Goal: Task Accomplishment & Management: Manage account settings

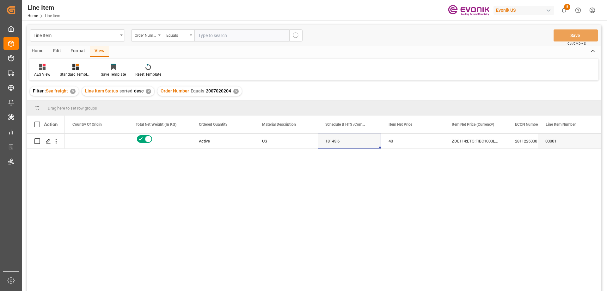
scroll to position [0, 190]
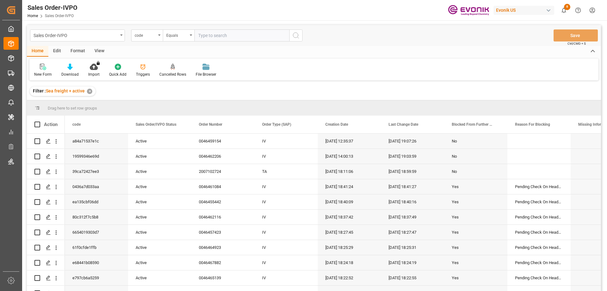
click at [157, 36] on div "code" at bounding box center [147, 35] width 32 height 12
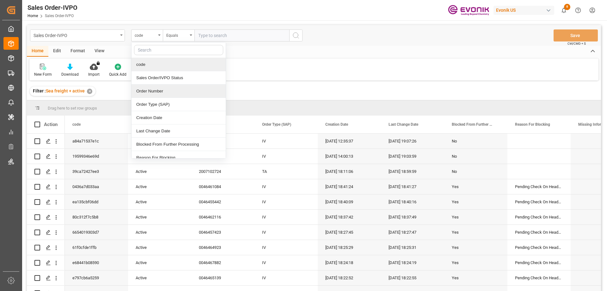
click at [157, 95] on div "Order Number" at bounding box center [179, 90] width 94 height 13
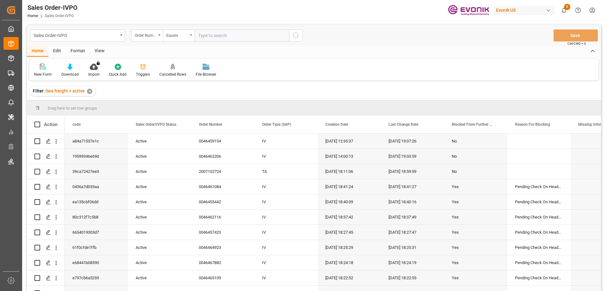
click at [237, 34] on input "text" at bounding box center [241, 35] width 95 height 12
type input "2007119657"
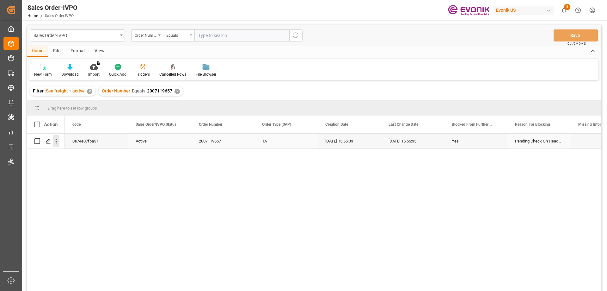
click at [55, 142] on icon "open menu" at bounding box center [56, 141] width 7 height 7
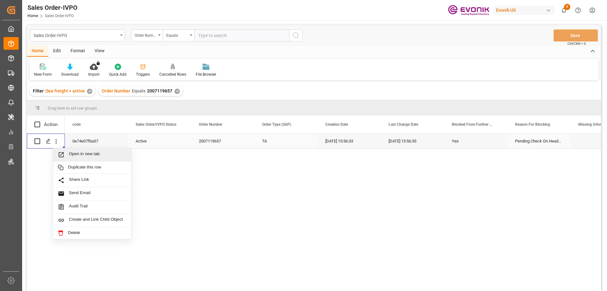
click at [83, 156] on span "Open in new tab" at bounding box center [98, 154] width 58 height 7
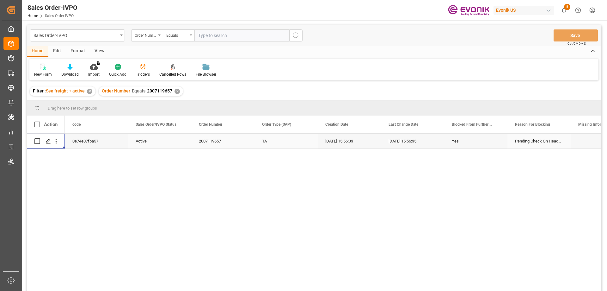
click at [223, 38] on input "text" at bounding box center [241, 35] width 95 height 12
type input "2007086417"
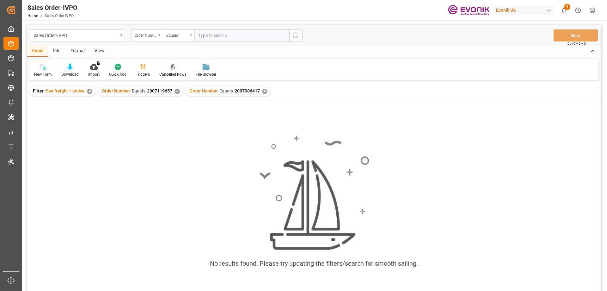
click at [178, 92] on div "✕" at bounding box center [177, 91] width 5 height 5
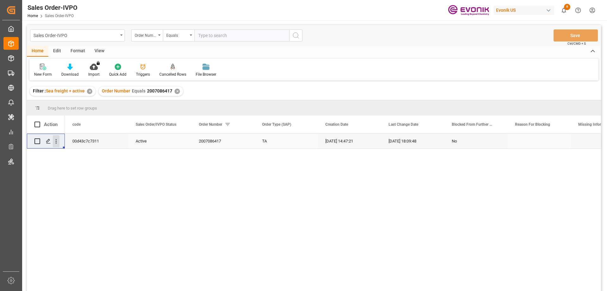
click at [55, 140] on icon "open menu" at bounding box center [56, 141] width 7 height 7
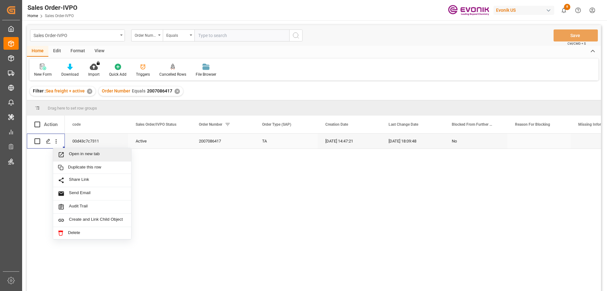
click at [75, 152] on span "Open in new tab" at bounding box center [98, 154] width 58 height 7
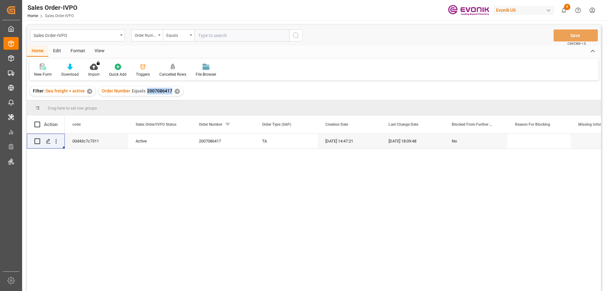
drag, startPoint x: 146, startPoint y: 91, endPoint x: 171, endPoint y: 93, distance: 24.7
click at [171, 93] on span "2007086417" at bounding box center [159, 90] width 25 height 5
copy span "2007086417"
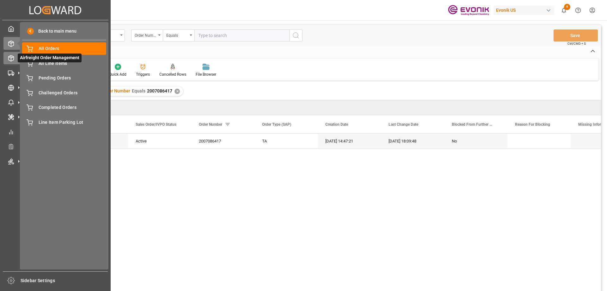
click at [10, 55] on div at bounding box center [8, 58] width 11 height 7
click at [48, 53] on div "All Orders All Orders" at bounding box center [64, 48] width 84 height 12
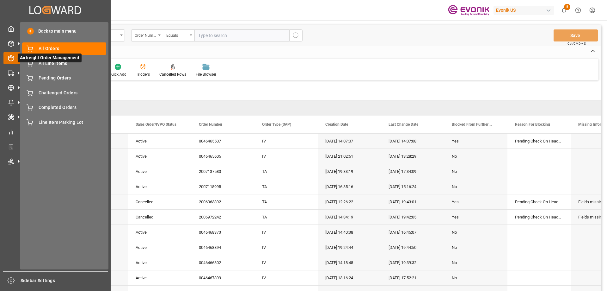
click at [7, 60] on div at bounding box center [8, 58] width 11 height 7
click at [61, 81] on span "Pending Orders" at bounding box center [73, 78] width 68 height 7
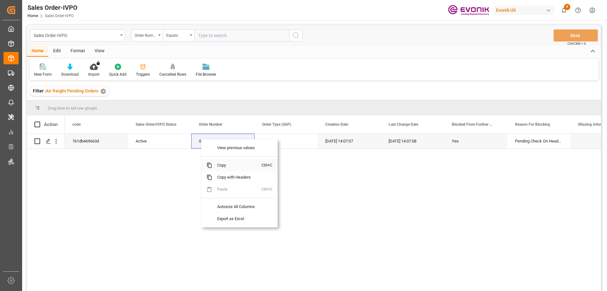
click at [218, 167] on span "Copy" at bounding box center [236, 165] width 49 height 12
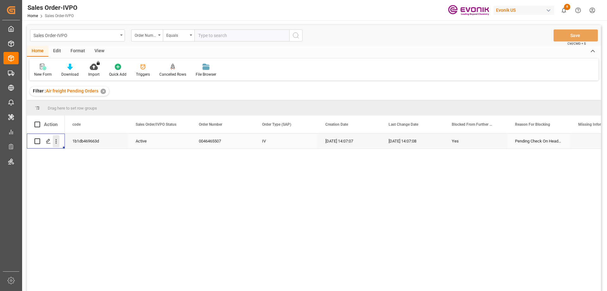
click at [58, 144] on icon "open menu" at bounding box center [56, 141] width 7 height 7
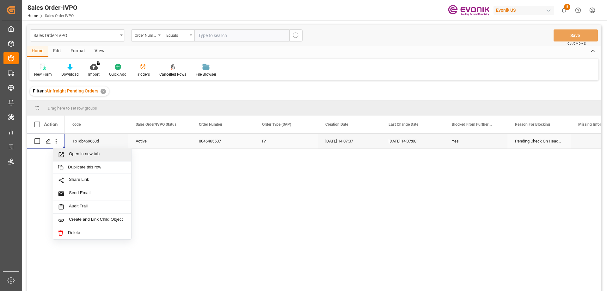
click at [73, 156] on span "Open in new tab" at bounding box center [98, 154] width 58 height 7
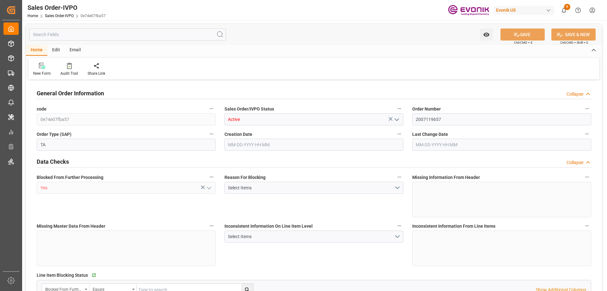
type input "FRLEH"
type input "0"
type input "1"
type input "20000"
type input "08-05-2025 15:56"
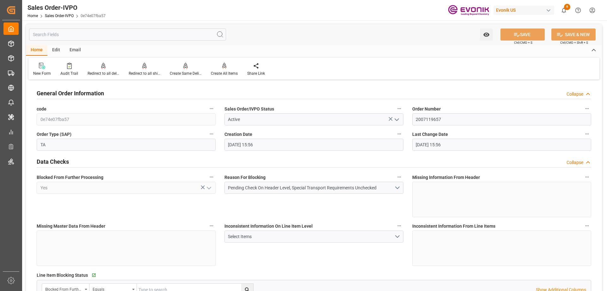
type input "08-05-2025 15:56"
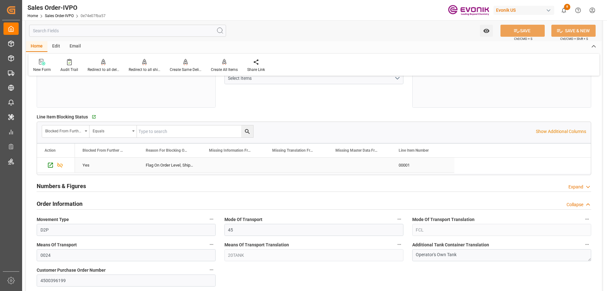
scroll to position [190, 0]
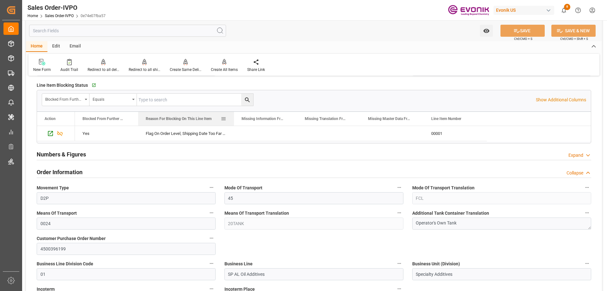
drag, startPoint x: 200, startPoint y: 119, endPoint x: 233, endPoint y: 116, distance: 32.7
click at [233, 116] on div at bounding box center [234, 119] width 3 height 14
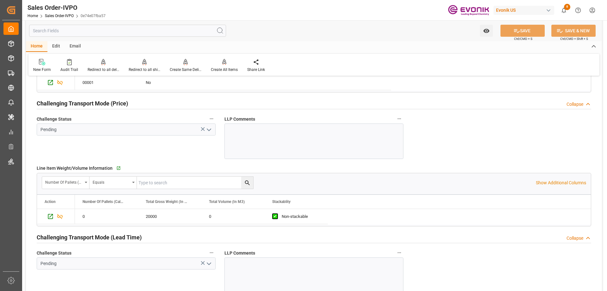
scroll to position [1043, 0]
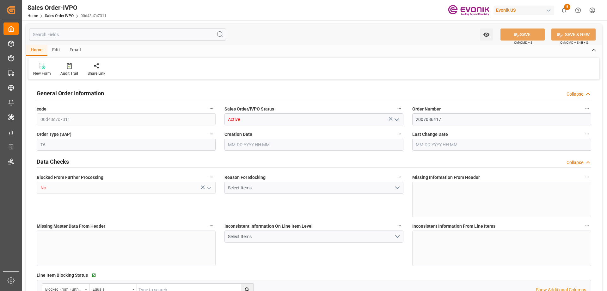
type input "00d43c7c7311"
type input "Active"
type input "2007086417"
type input "TA"
type input "No"
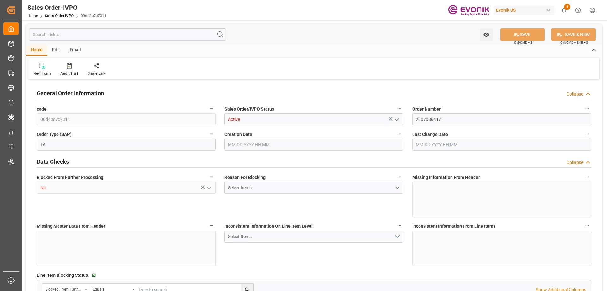
type input "P2P"
type input "45"
type input "FCL"
type input "0006"
type input "20GP"
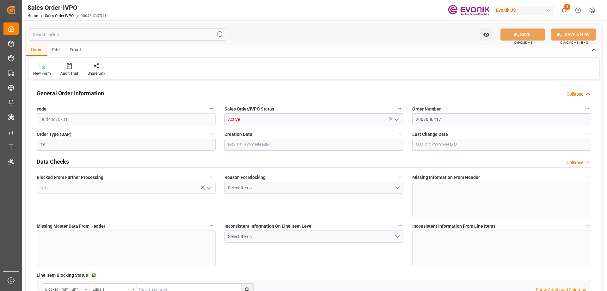
type textarea "No Tank Container"
type input "PO25070022"
type input "01"
type input "SP AL Oil Additives"
type input "Specialty Additives"
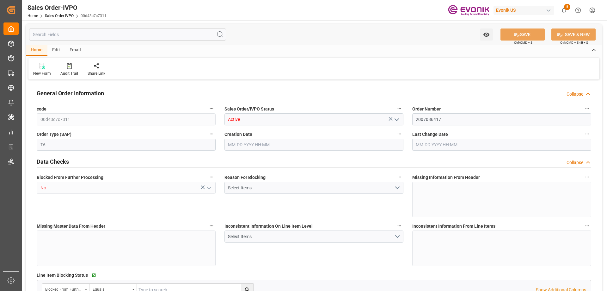
type input "CIF"
type input "Yokohama"
type input "+81-3-5479-5593"
type input "shimamoto@higuchi-inc.co.jp"
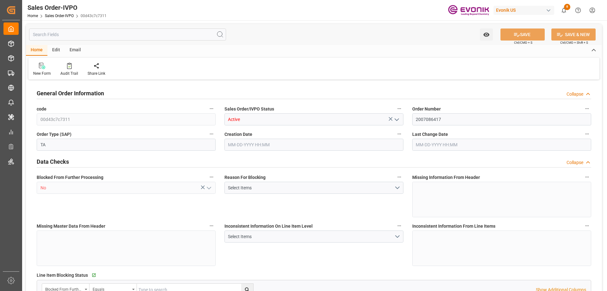
type textarea "Not required"
type textarea "send Draft BOL before vessel leaves departure port"
type input "JP"
type input "Done"
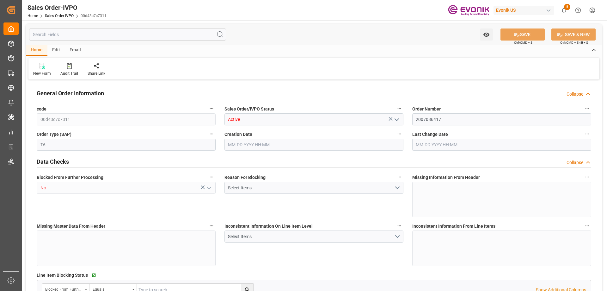
type input "20GP"
type input "Done"
type input "JPYOK"
type input "0"
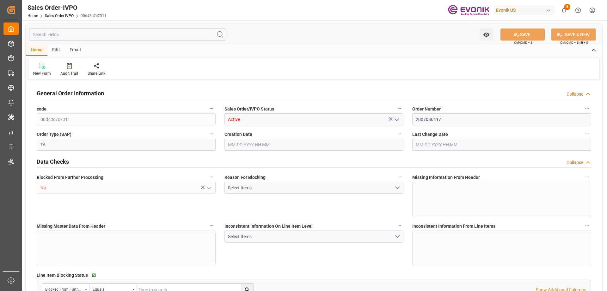
type input "1"
type input "16200"
type input "26.4204"
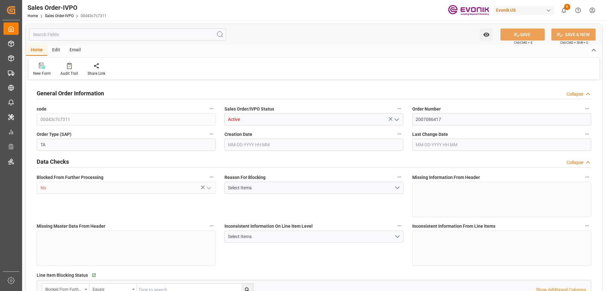
type input "17000"
type input "30"
type input "07-14-2025 14:47"
type input "08-12-2025 18:09"
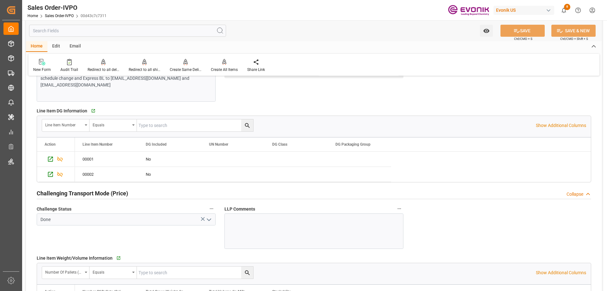
scroll to position [885, 0]
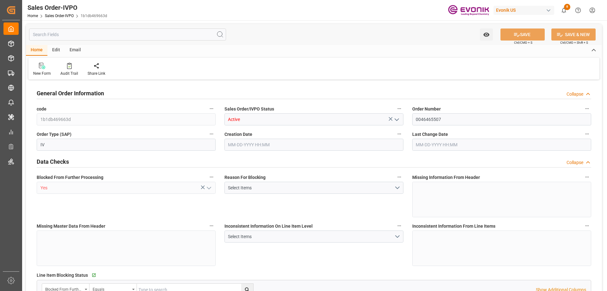
type input "THBKK"
type input "4763.35"
type input "1"
type input "1779.376"
type input "[DATE] 14:07"
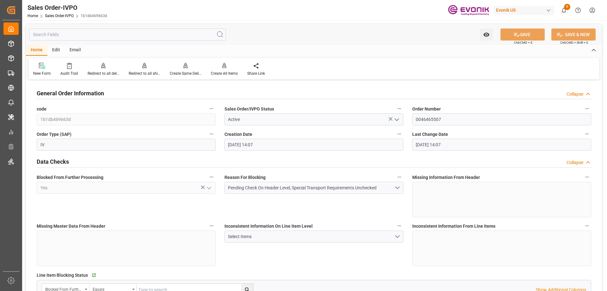
type input "[DATE] 14:07"
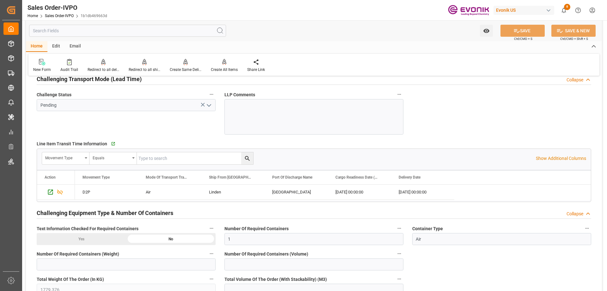
scroll to position [1265, 0]
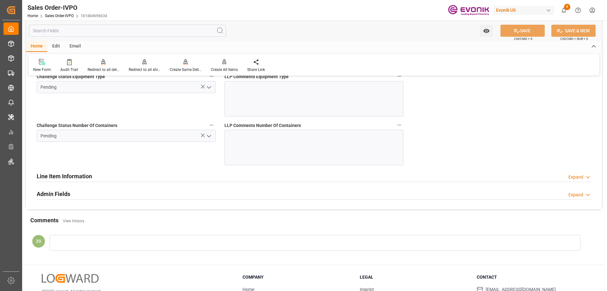
click at [206, 138] on icon "open menu" at bounding box center [209, 136] width 8 height 8
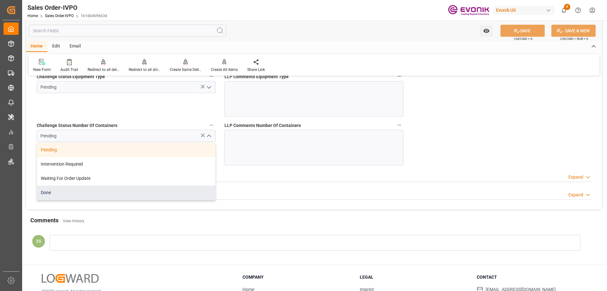
click at [58, 192] on div "Done" at bounding box center [126, 192] width 178 height 14
type input "Done"
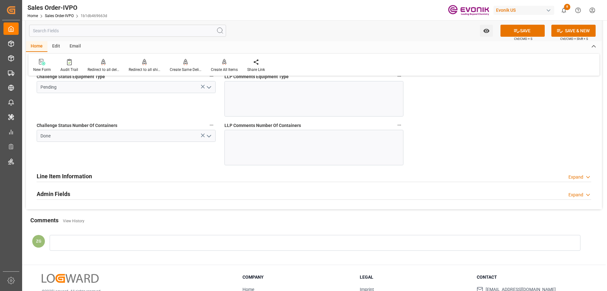
click at [209, 89] on icon "open menu" at bounding box center [209, 87] width 8 height 8
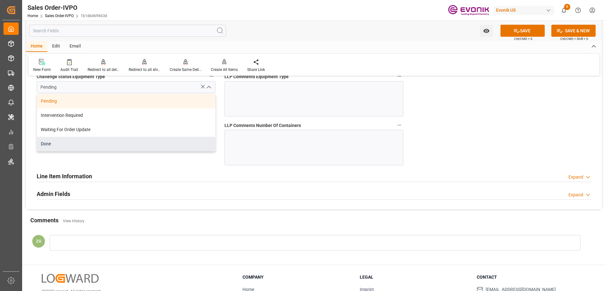
click at [76, 148] on div "Done" at bounding box center [126, 144] width 178 height 14
type input "Done"
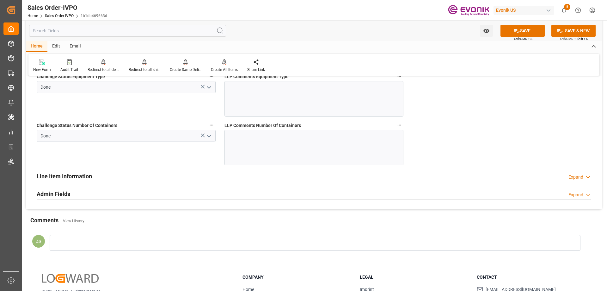
scroll to position [1107, 0]
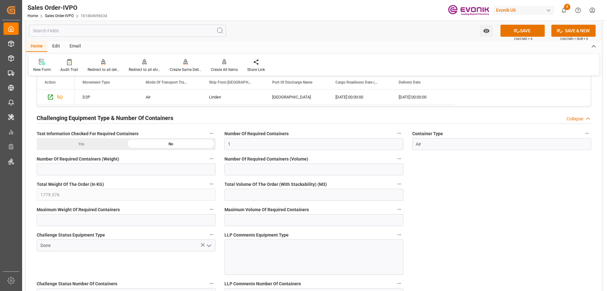
click at [86, 145] on div "Yes" at bounding box center [81, 144] width 89 height 12
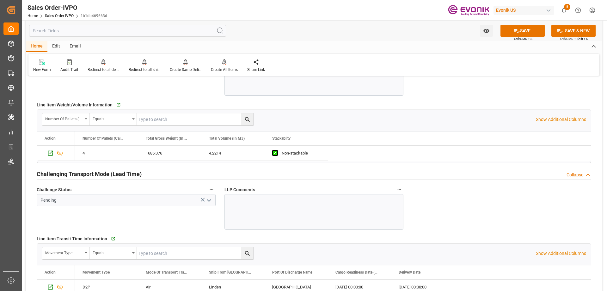
click at [210, 198] on icon "open menu" at bounding box center [209, 200] width 8 height 8
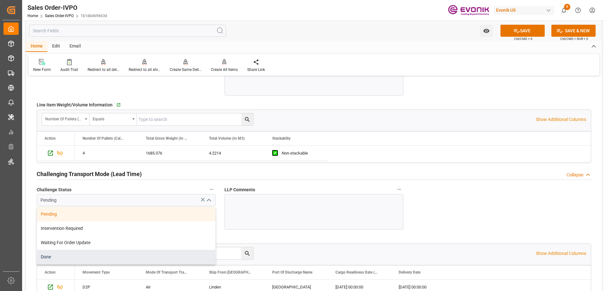
click at [72, 253] on div "Done" at bounding box center [126, 256] width 178 height 14
type input "Done"
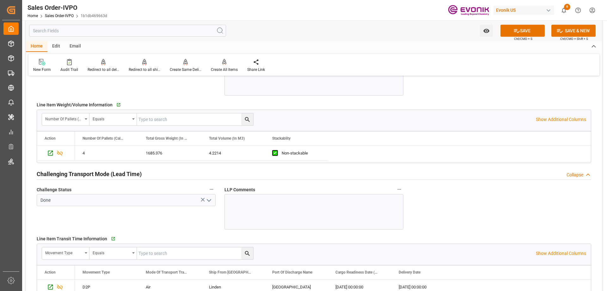
scroll to position [790, 0]
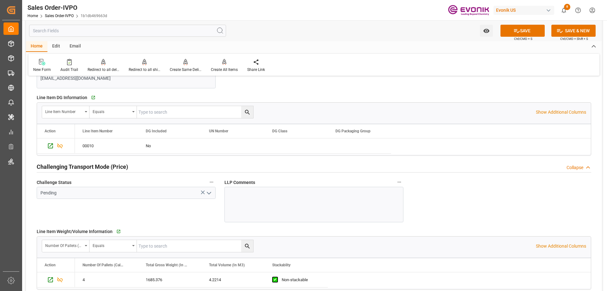
click at [210, 194] on icon "open menu" at bounding box center [209, 193] width 8 height 8
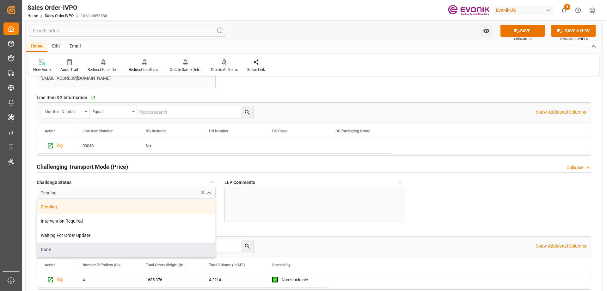
click at [60, 249] on div "Done" at bounding box center [126, 249] width 178 height 14
type input "Done"
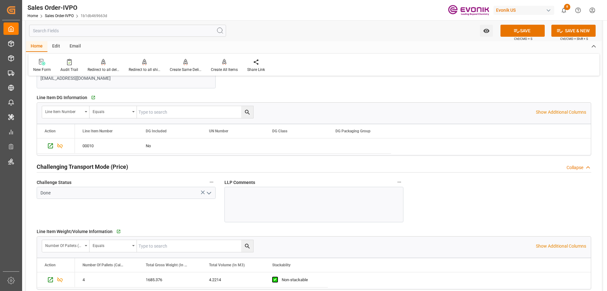
scroll to position [664, 0]
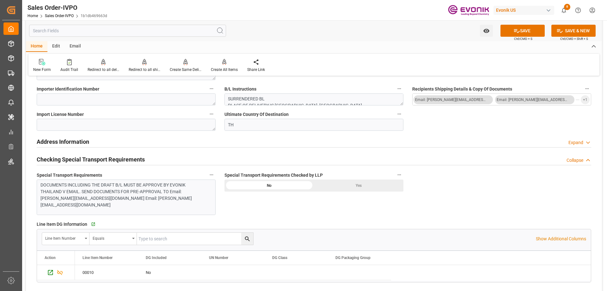
click at [346, 183] on div "Yes" at bounding box center [358, 185] width 89 height 12
click at [516, 33] on icon at bounding box center [516, 31] width 7 height 7
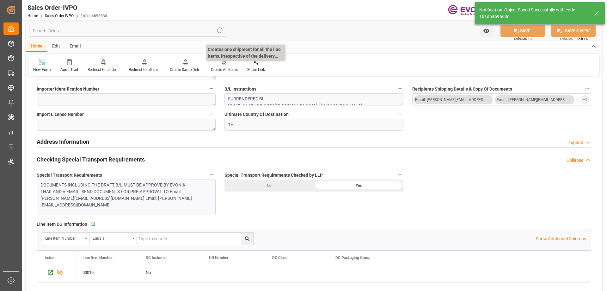
type input "[DATE] 19:43"
type input "No"
click at [220, 69] on div "Create All Items" at bounding box center [224, 70] width 27 height 6
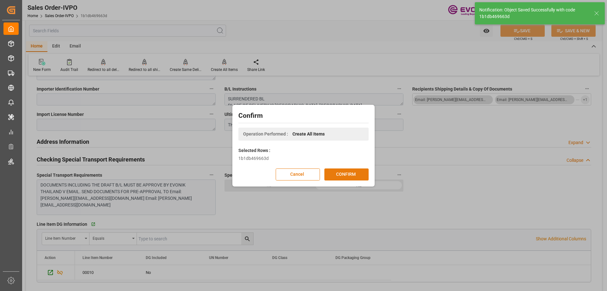
click at [339, 169] on button "CONFIRM" at bounding box center [346, 174] width 44 height 12
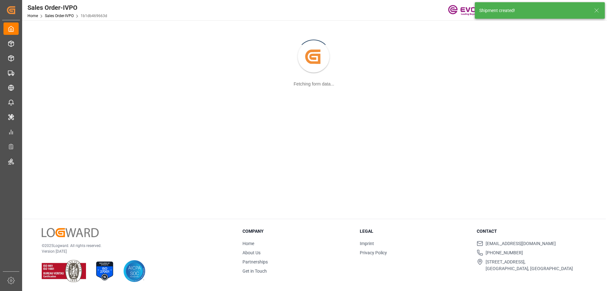
scroll to position [69, 0]
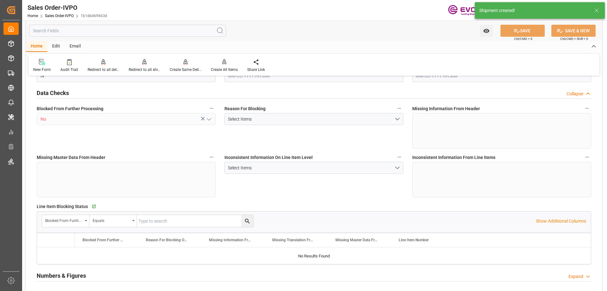
type input "THBKK"
type input "4763.35"
type input "1"
type input "1779.376"
type input "08-25-2025 14:07"
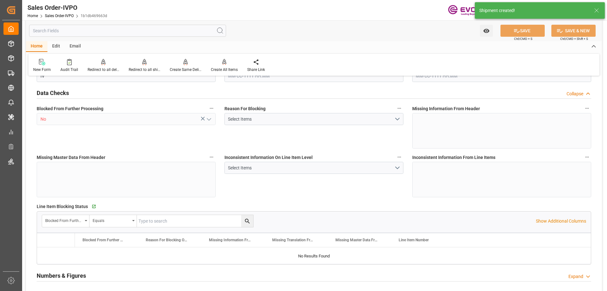
type input "[DATE] 19:43"
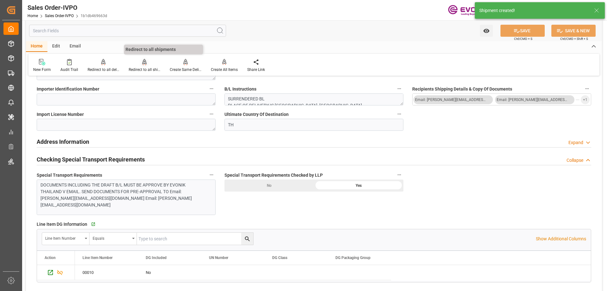
click at [146, 70] on div "Redirect to all shipments" at bounding box center [145, 70] width 32 height 6
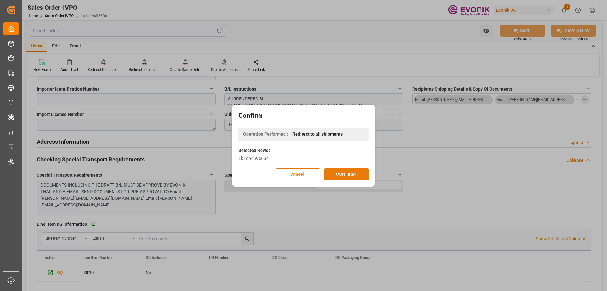
click at [335, 171] on button "CONFIRM" at bounding box center [346, 174] width 44 height 12
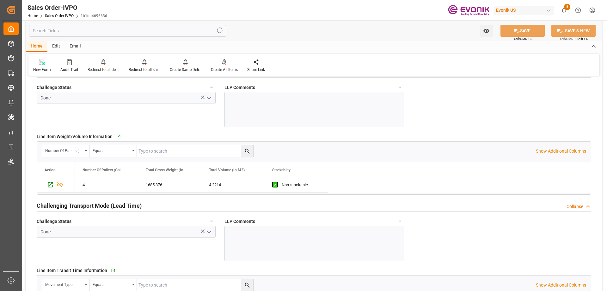
scroll to position [1043, 0]
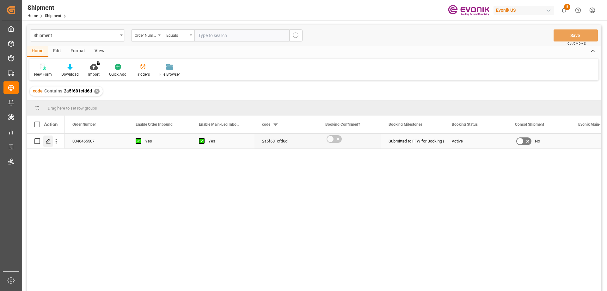
click at [47, 145] on div "Press SPACE to select this row." at bounding box center [47, 141] width 9 height 12
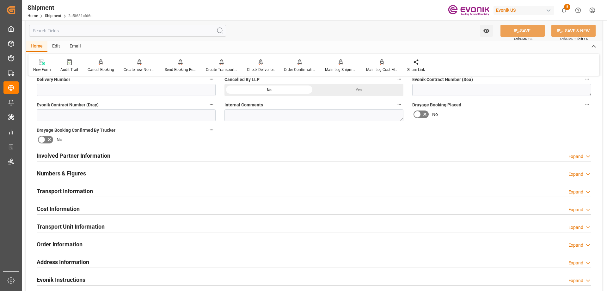
scroll to position [316, 0]
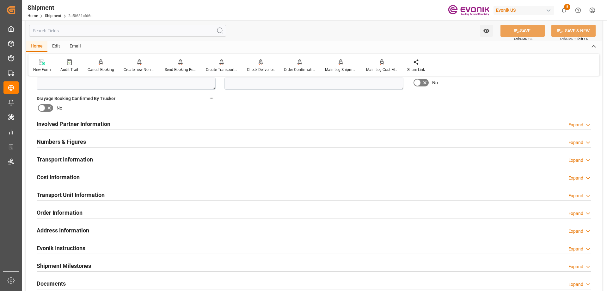
click at [74, 123] on h2 "Involved Partner Information" at bounding box center [74, 124] width 74 height 9
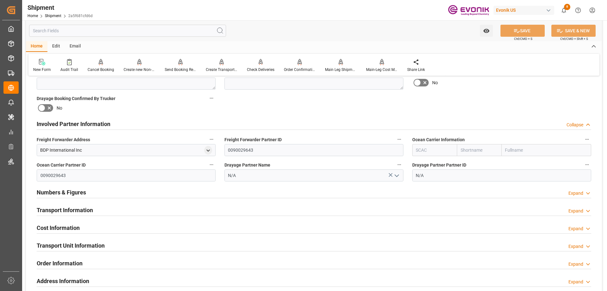
click at [81, 124] on h2 "Involved Partner Information" at bounding box center [74, 124] width 74 height 9
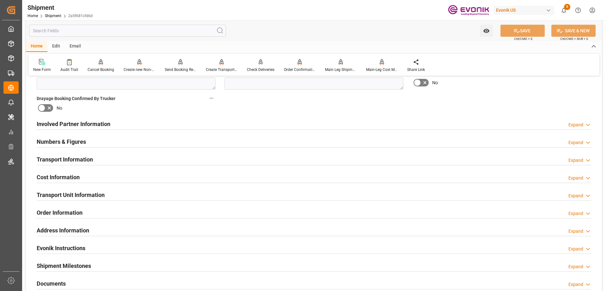
click at [74, 158] on h2 "Transport Information" at bounding box center [65, 159] width 56 height 9
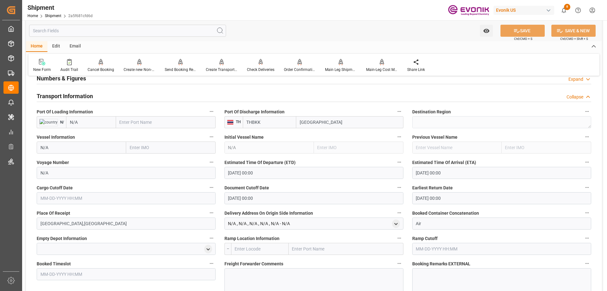
scroll to position [411, 0]
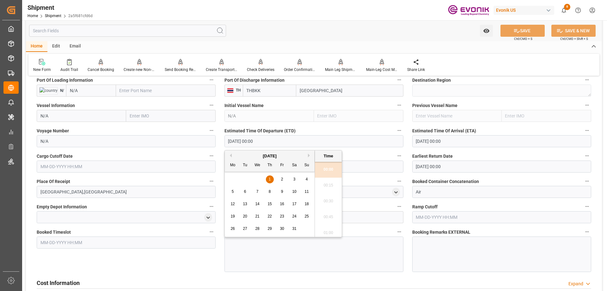
drag, startPoint x: 282, startPoint y: 141, endPoint x: 191, endPoint y: 145, distance: 91.5
click at [191, 145] on div "Booking Confirmation Milestone Bar Collapse Submitted to FFW for Booking (Pendi…" at bounding box center [314, 97] width 576 height 854
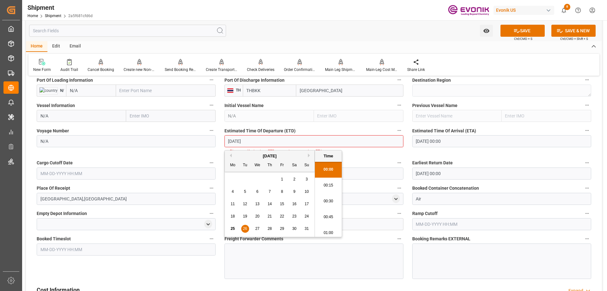
type input "[DATE]"
type input "[DATE] 00:00"
drag, startPoint x: 275, startPoint y: 141, endPoint x: 215, endPoint y: 147, distance: 60.4
click at [215, 147] on div "Booking Confirmation Milestone Bar Collapse Submitted to FFW for Booking (Pendi…" at bounding box center [314, 100] width 576 height 861
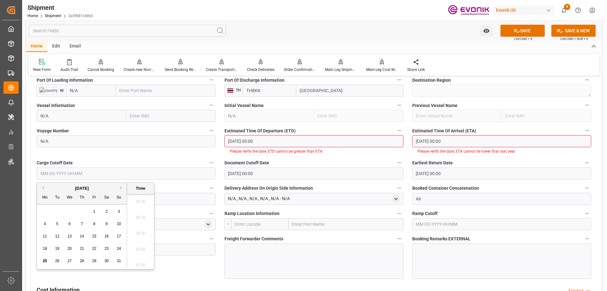
scroll to position [951, 0]
drag, startPoint x: 71, startPoint y: 170, endPoint x: 48, endPoint y: 170, distance: 22.8
click at [48, 170] on input "text" at bounding box center [126, 173] width 179 height 12
paste input "[DATE] 00:00"
type input "[DATE] 00:00"
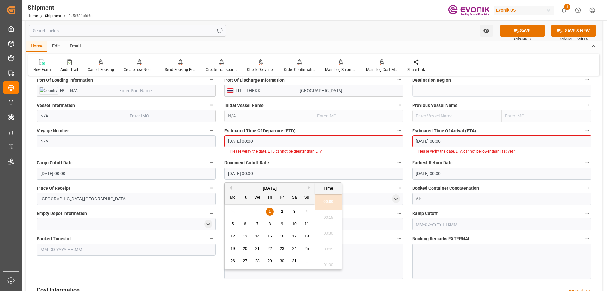
drag, startPoint x: 218, startPoint y: 178, endPoint x: 305, endPoint y: 179, distance: 86.9
click at [211, 179] on div "Booking Confirmation Milestone Bar Collapse Submitted to FFW for Booking (Pendi…" at bounding box center [314, 100] width 576 height 861
paste input "[DATE]"
type input "[DATE] 00:00"
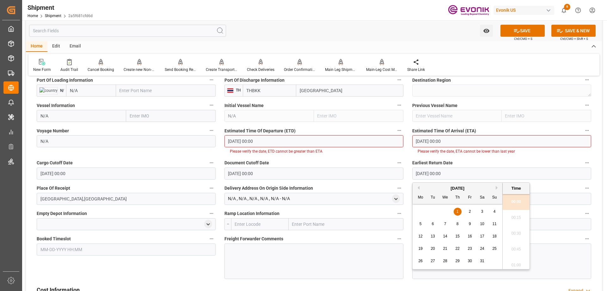
drag, startPoint x: 403, startPoint y: 176, endPoint x: 390, endPoint y: 176, distance: 13.3
click at [390, 176] on div "Booking Confirmation Milestone Bar Collapse Submitted to FFW for Booking (Pendi…" at bounding box center [314, 100] width 576 height 861
paste input "[DATE]"
type input "[DATE] 00:00"
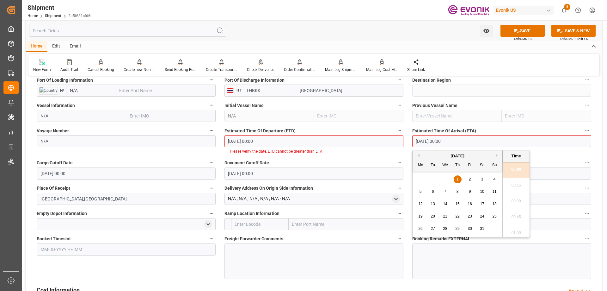
drag, startPoint x: 413, startPoint y: 144, endPoint x: 397, endPoint y: 145, distance: 16.2
click at [397, 145] on div "Booking Confirmation Milestone Bar Collapse Submitted to FFW for Booking (Pendi…" at bounding box center [314, 100] width 576 height 861
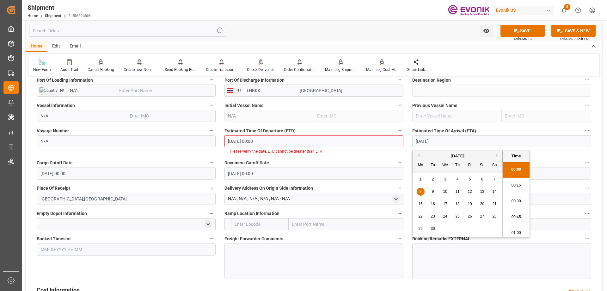
type input "[DATE]"
type input "[DATE] 00:00"
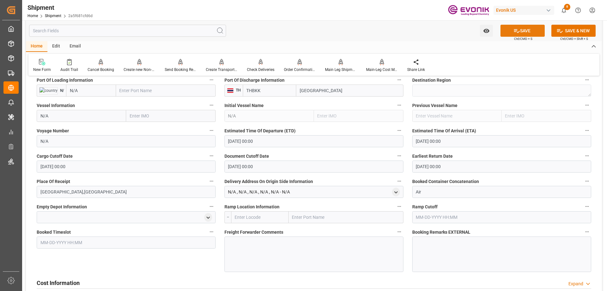
click at [525, 31] on button "SAVE" at bounding box center [522, 31] width 44 height 12
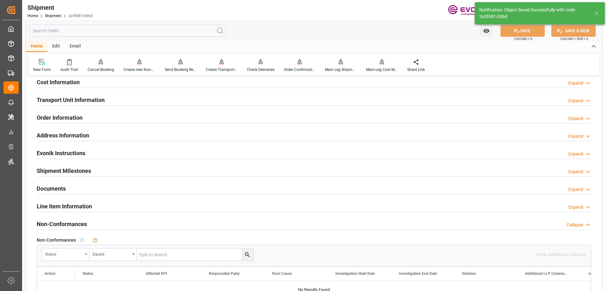
scroll to position [379, 0]
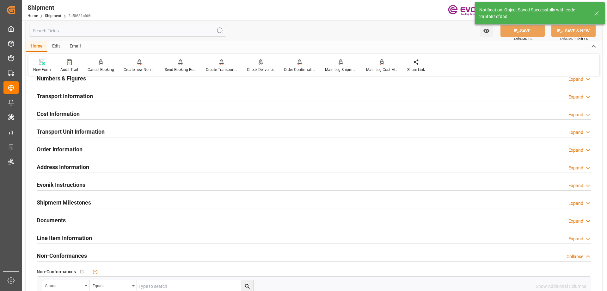
click at [56, 115] on h2 "Cost Information" at bounding box center [58, 113] width 43 height 9
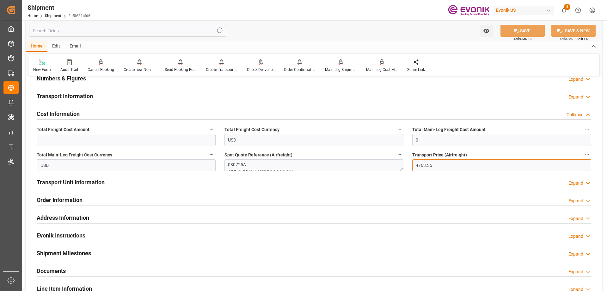
drag, startPoint x: 444, startPoint y: 164, endPoint x: 409, endPoint y: 164, distance: 34.1
click at [409, 164] on div "Transport Price (Airfreight) 4763.35" at bounding box center [502, 160] width 188 height 25
drag, startPoint x: 431, startPoint y: 138, endPoint x: 384, endPoint y: 138, distance: 46.5
click at [384, 138] on div "Booking Confirmation Milestone Bar Collapse Submitted to FFW for Booking (Pendi…" at bounding box center [314, 54] width 576 height 704
paste input "4763.35"
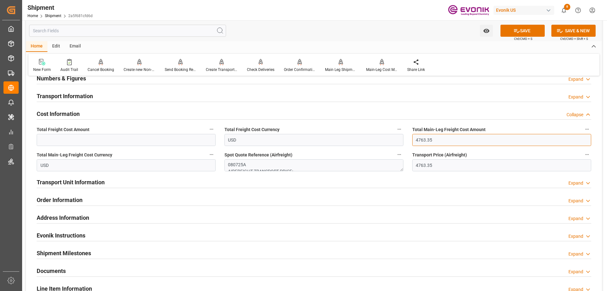
type input "4763.35"
click at [123, 136] on input "text" at bounding box center [126, 140] width 179 height 12
paste input "4763.35"
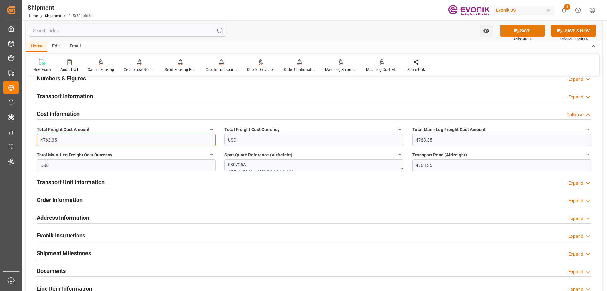
type input "4763.35"
click at [512, 30] on button "SAVE" at bounding box center [522, 31] width 44 height 12
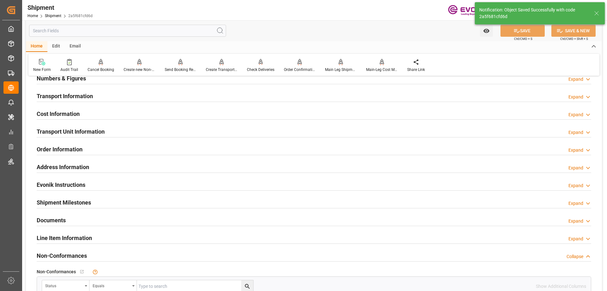
click at [70, 112] on h2 "Cost Information" at bounding box center [58, 113] width 43 height 9
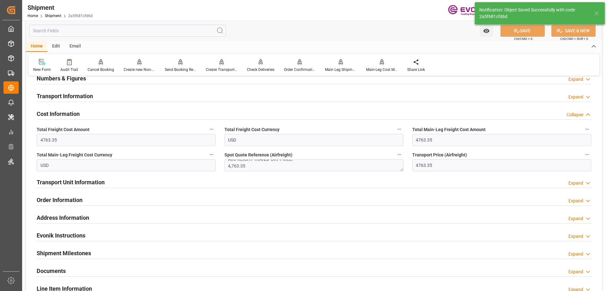
scroll to position [0, 0]
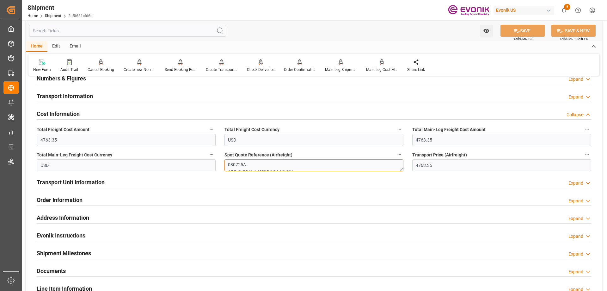
drag, startPoint x: 247, startPoint y: 164, endPoint x: 225, endPoint y: 163, distance: 21.8
click at [225, 163] on textarea "080725A AIRFREIGHT TRANSPORT PRICE: 4,763.35" at bounding box center [313, 165] width 179 height 12
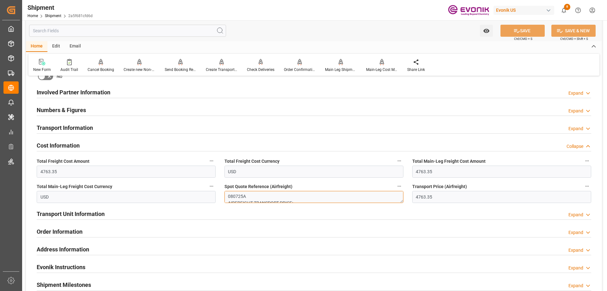
scroll to position [253, 0]
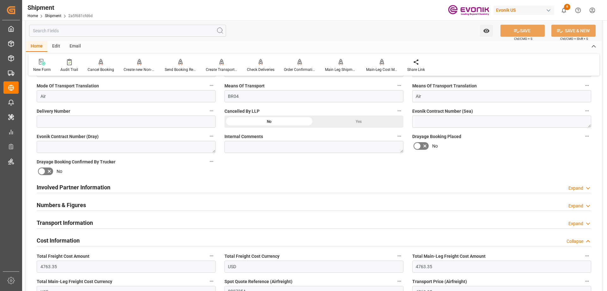
click at [94, 182] on div "Involved Partner Information" at bounding box center [74, 187] width 74 height 12
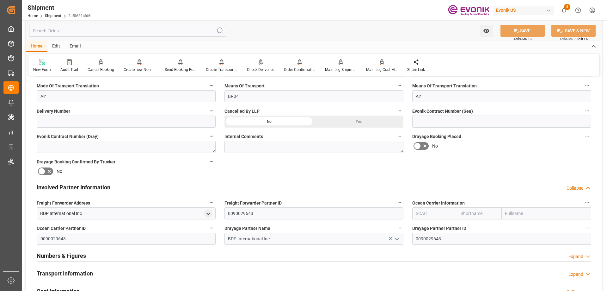
scroll to position [348, 0]
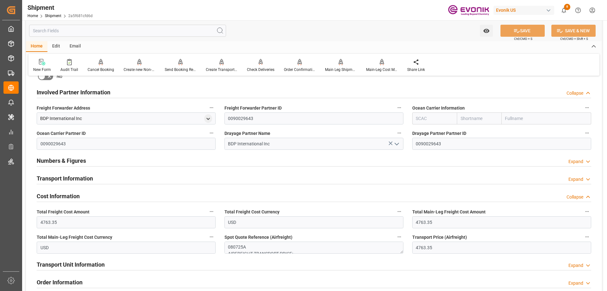
click at [75, 177] on h2 "Transport Information" at bounding box center [65, 178] width 56 height 9
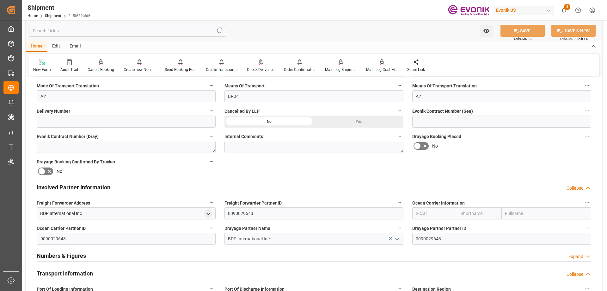
scroll to position [126, 0]
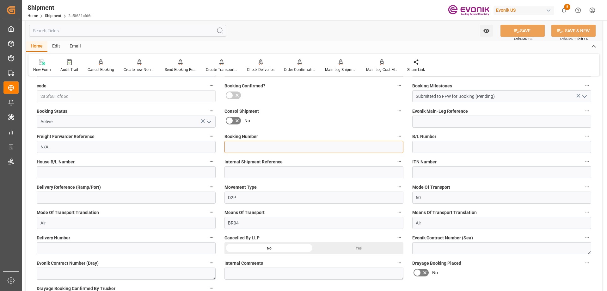
click at [242, 146] on input at bounding box center [313, 147] width 179 height 12
paste input "080725A"
type input "080725A"
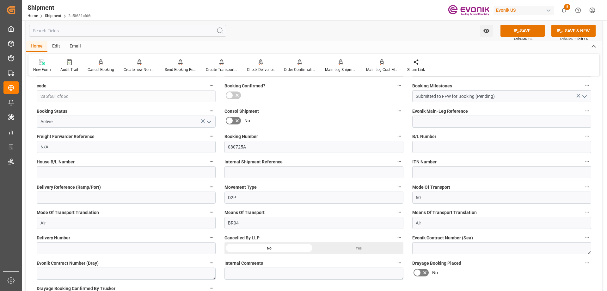
click at [517, 24] on div "Watch Option SAVE Ctrl/CMD + S SAVE & NEW Ctrl/CMD + Shift + S" at bounding box center [314, 30] width 576 height 21
click at [519, 29] on icon at bounding box center [516, 31] width 7 height 7
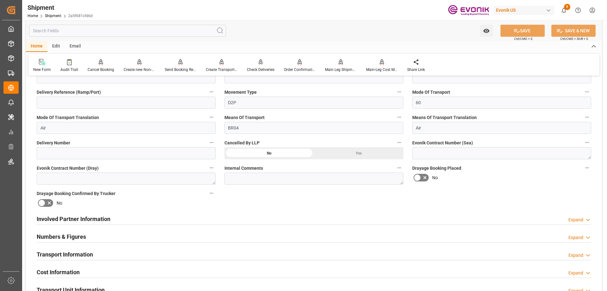
click at [89, 220] on h2 "Involved Partner Information" at bounding box center [74, 218] width 74 height 9
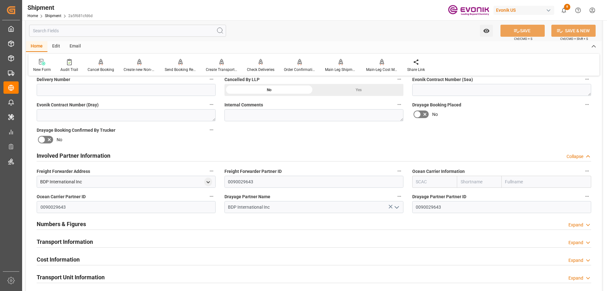
scroll to position [411, 0]
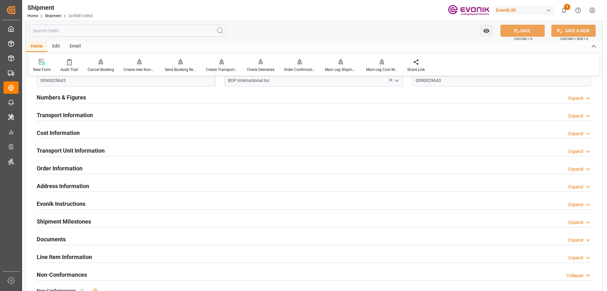
click at [46, 135] on h2 "Cost Information" at bounding box center [58, 132] width 43 height 9
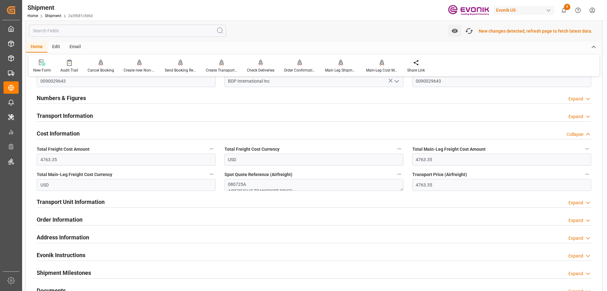
scroll to position [412, 0]
click at [319, 181] on textarea "080725A AIRFREIGHT TRANSPORT PRICE: 4,763.35" at bounding box center [313, 184] width 179 height 12
click at [400, 174] on icon "button" at bounding box center [399, 173] width 5 height 5
click at [326, 181] on div at bounding box center [303, 145] width 607 height 291
click at [410, 173] on div "Transport Price (Airfreight) 4763.35" at bounding box center [502, 179] width 188 height 25
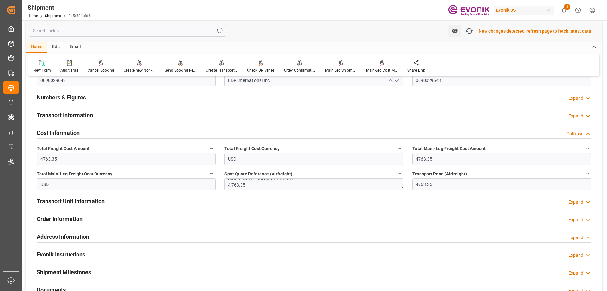
click at [401, 174] on icon "button" at bounding box center [399, 173] width 5 height 5
click at [408, 173] on li "Audits" at bounding box center [411, 173] width 32 height 10
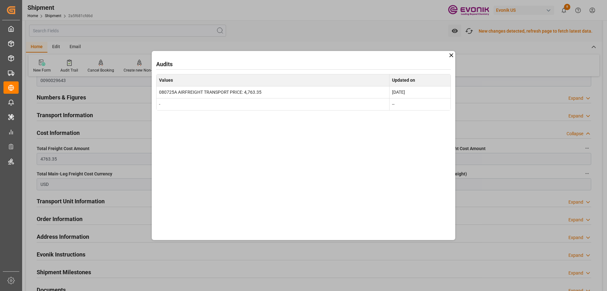
click at [450, 55] on icon at bounding box center [451, 55] width 7 height 7
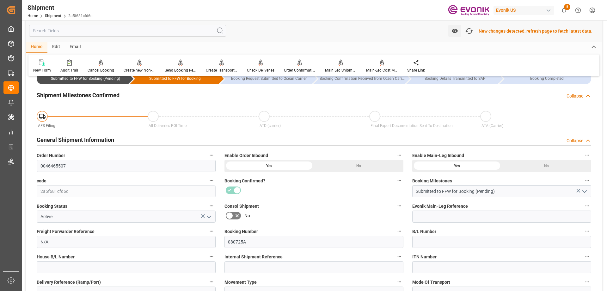
scroll to position [1, 0]
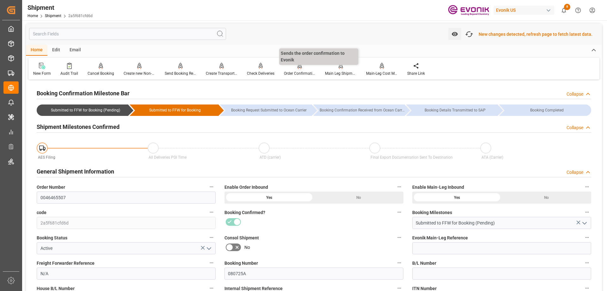
click at [298, 68] on icon at bounding box center [300, 66] width 4 height 6
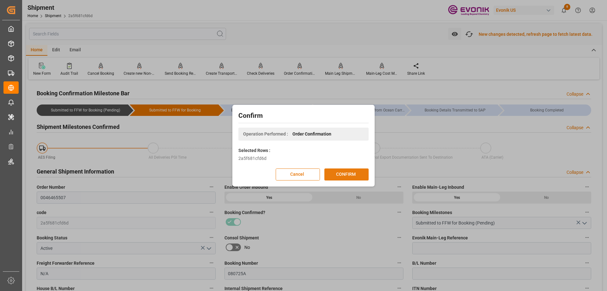
click at [359, 175] on button "CONFIRM" at bounding box center [346, 174] width 44 height 12
